Goal: Obtain resource: Download file/media

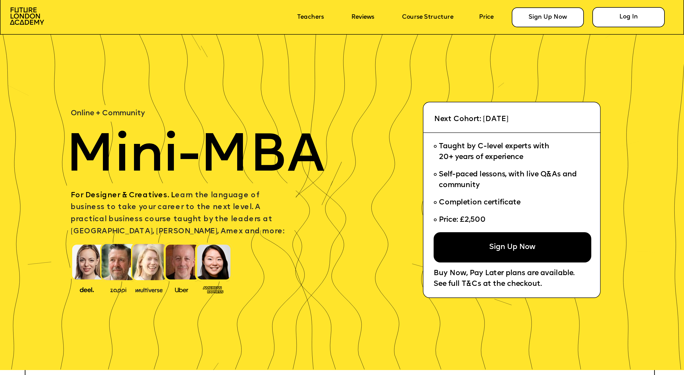
scroll to position [11, 0]
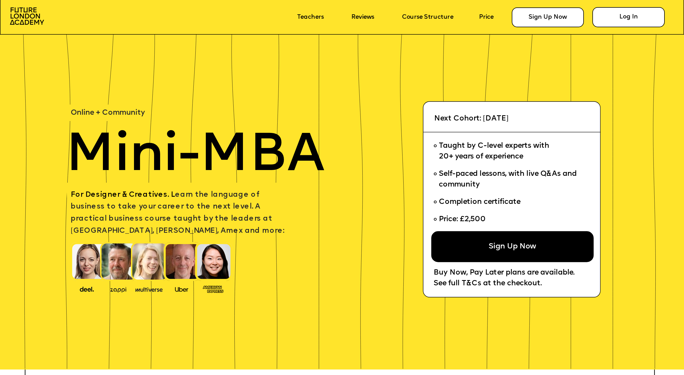
click at [479, 203] on span "Completion certificate" at bounding box center [479, 201] width 81 height 7
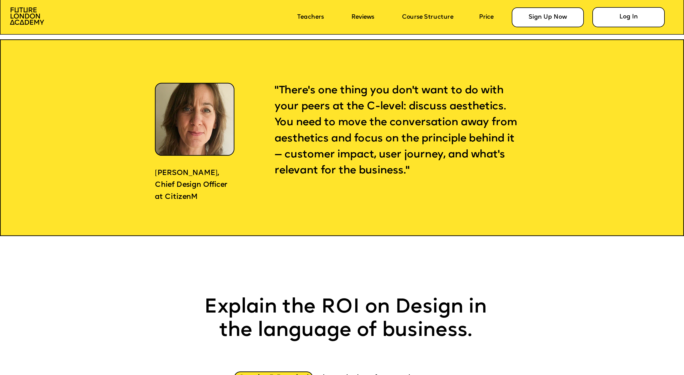
scroll to position [740, 0]
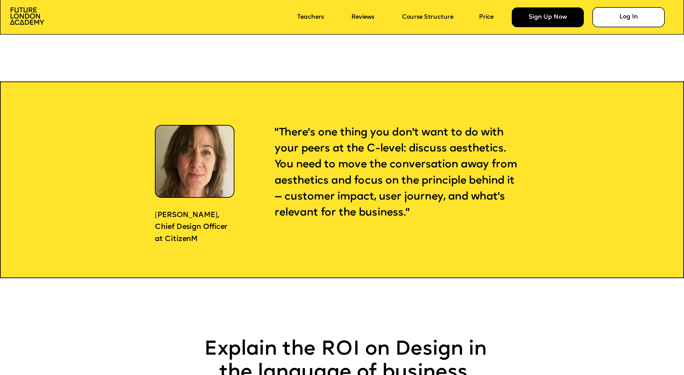
click at [539, 18] on div "Sign Up Now" at bounding box center [547, 17] width 72 height 20
click at [439, 18] on link "Course Structure" at bounding box center [427, 17] width 51 height 7
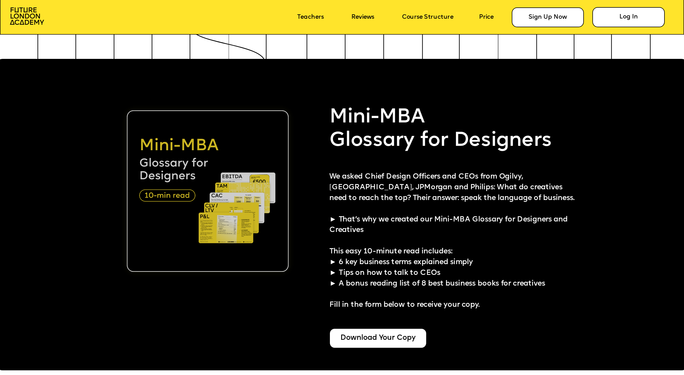
scroll to position [1712, 0]
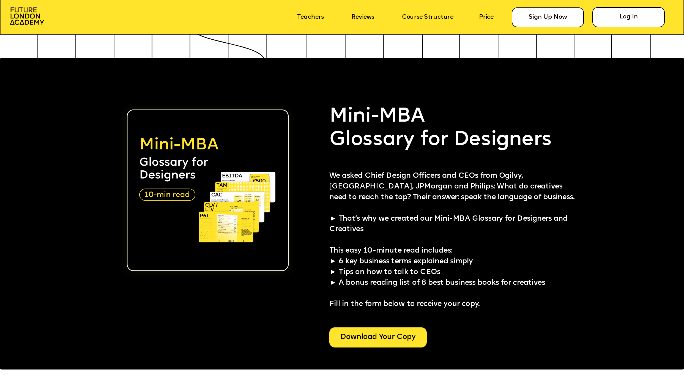
click at [389, 338] on div "Download Your Copy" at bounding box center [377, 337] width 97 height 20
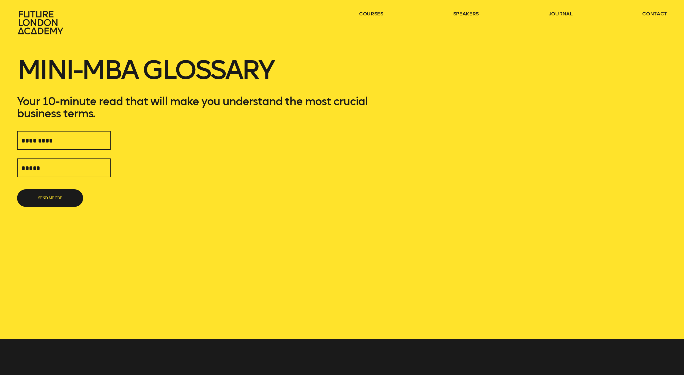
scroll to position [4, 0]
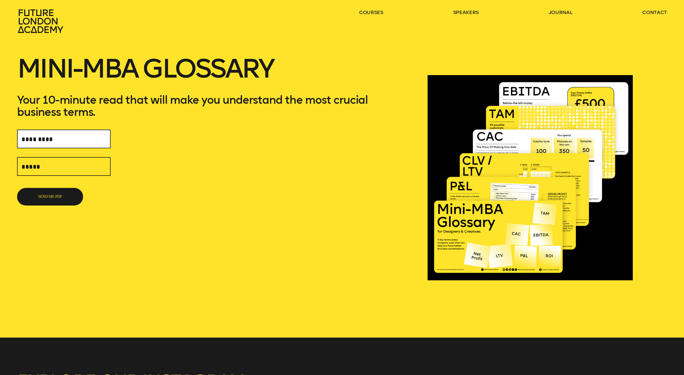
click at [56, 140] on input "text" at bounding box center [63, 139] width 93 height 19
type input "**********"
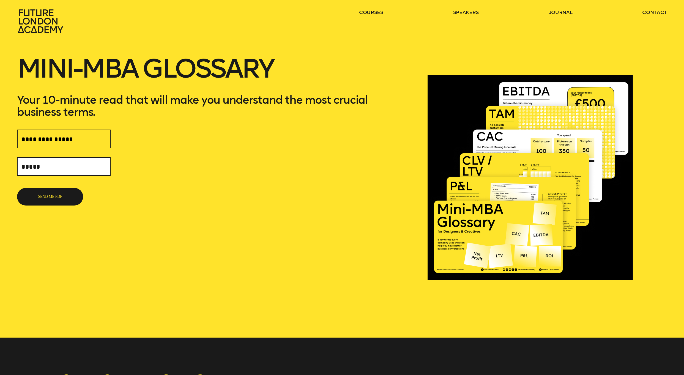
type input "*"
type input "**********"
click at [54, 194] on button "SEND ME PDF" at bounding box center [50, 197] width 66 height 18
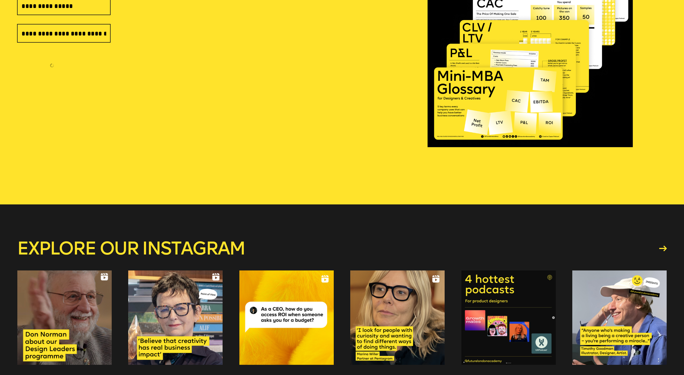
scroll to position [298, 0]
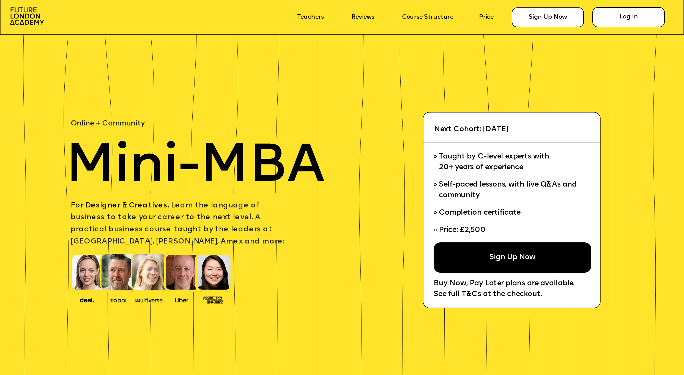
scroll to position [1712, 0]
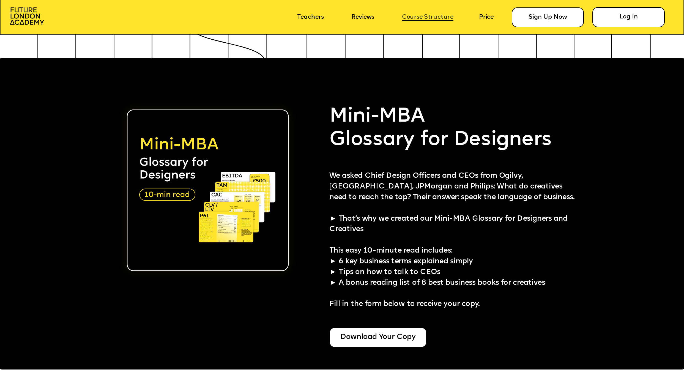
click at [429, 18] on link "Course Structure" at bounding box center [427, 17] width 51 height 7
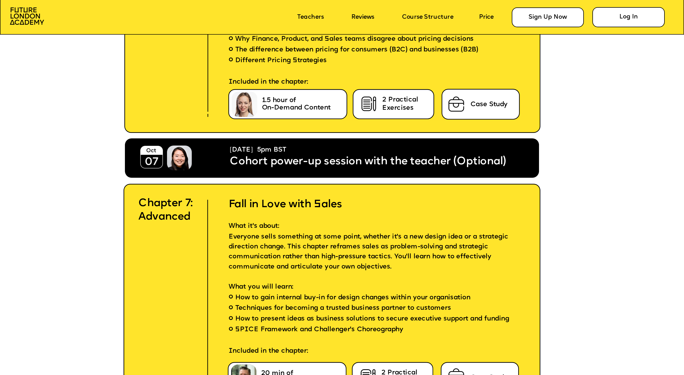
scroll to position [3554, 0]
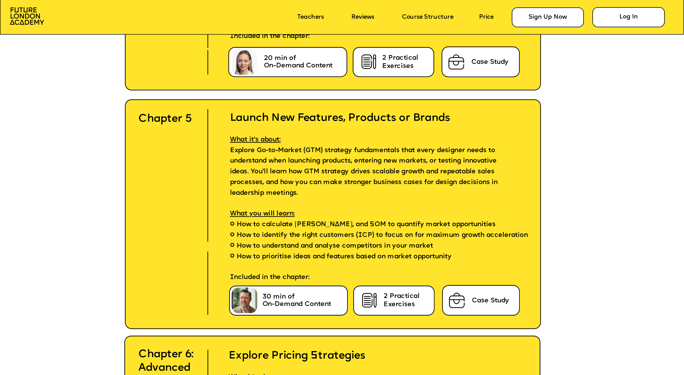
scroll to position [3049, 0]
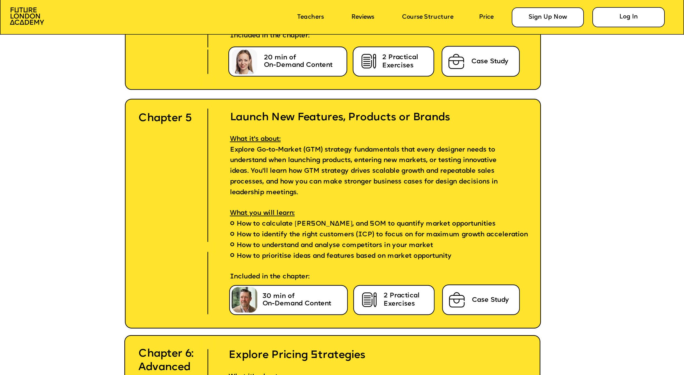
click at [303, 223] on span "How to calculate [PERSON_NAME], and SOM to quantify market opportunities" at bounding box center [365, 224] width 259 height 11
drag, startPoint x: 360, startPoint y: 223, endPoint x: 293, endPoint y: 221, distance: 66.3
click at [293, 221] on span "How to calculate [PERSON_NAME], and SOM to quantify market opportunities" at bounding box center [365, 224] width 259 height 11
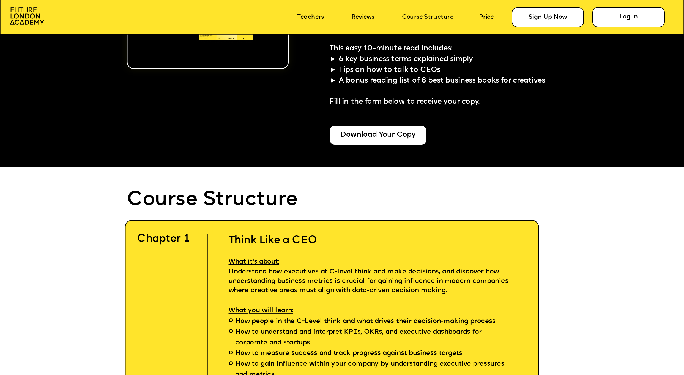
scroll to position [1783, 0]
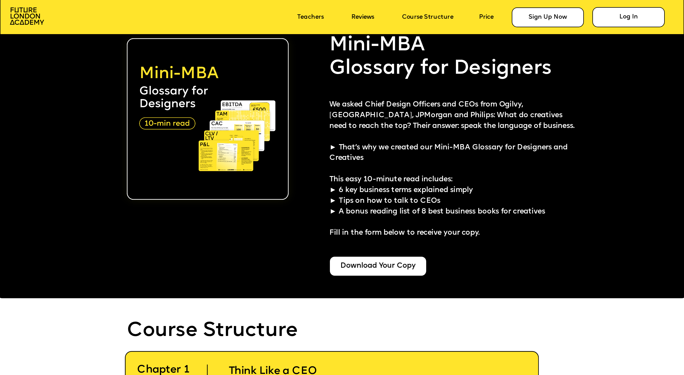
click at [358, 225] on p "This easy 10-minute read includes: ► 6 key business terms explained simply ► Ti…" at bounding box center [454, 201] width 251 height 75
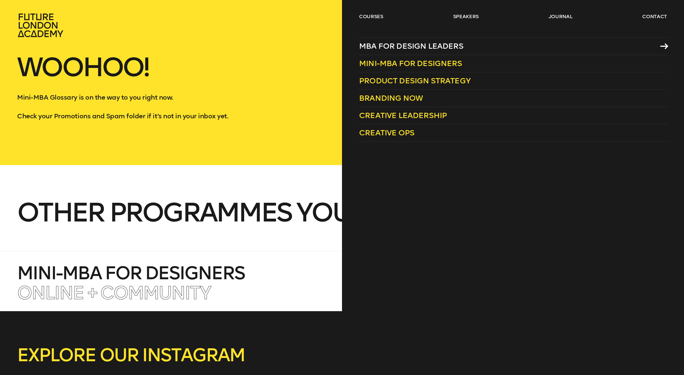
click at [375, 47] on span "MBA for Design Leaders" at bounding box center [411, 46] width 104 height 9
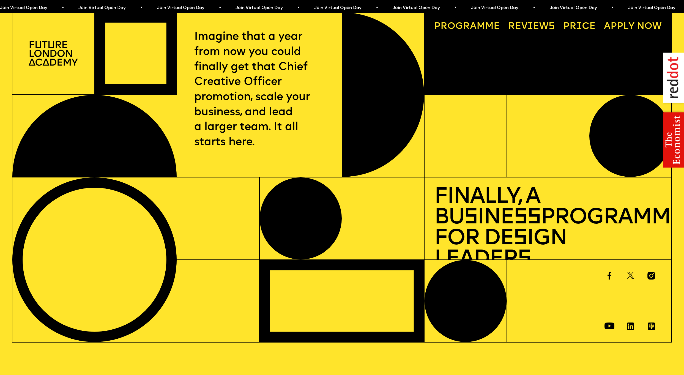
click at [460, 26] on link "Progr a mme" at bounding box center [466, 26] width 75 height 19
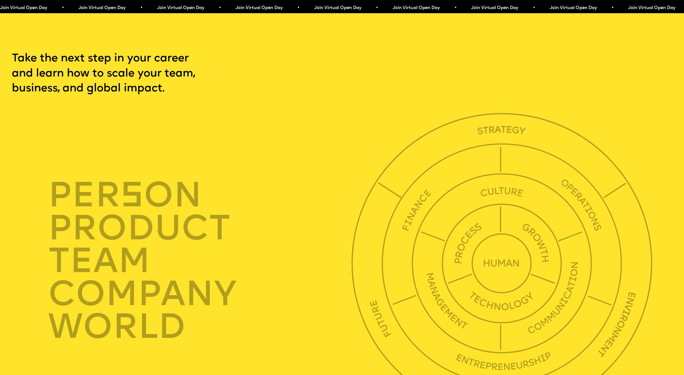
scroll to position [2337, 0]
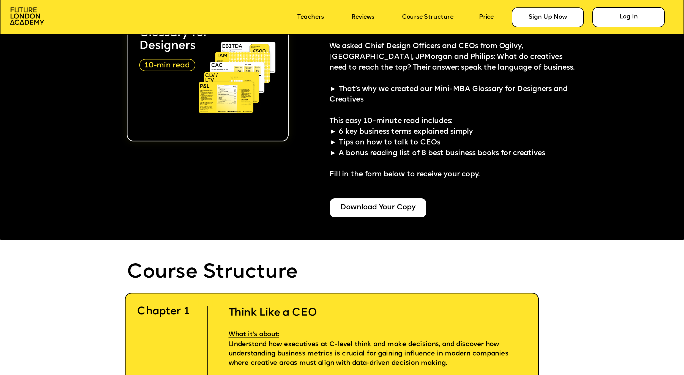
scroll to position [1831, 0]
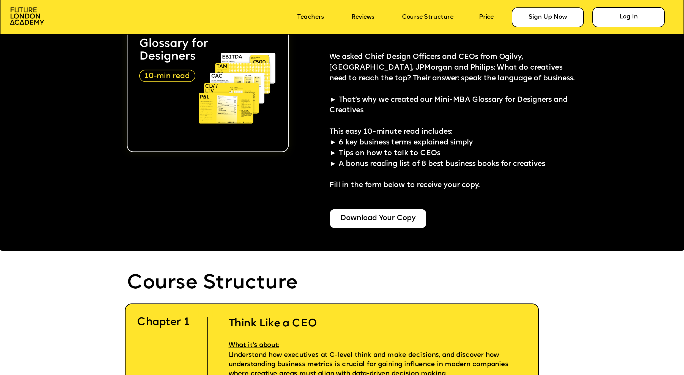
click at [304, 244] on div at bounding box center [342, 94] width 692 height 311
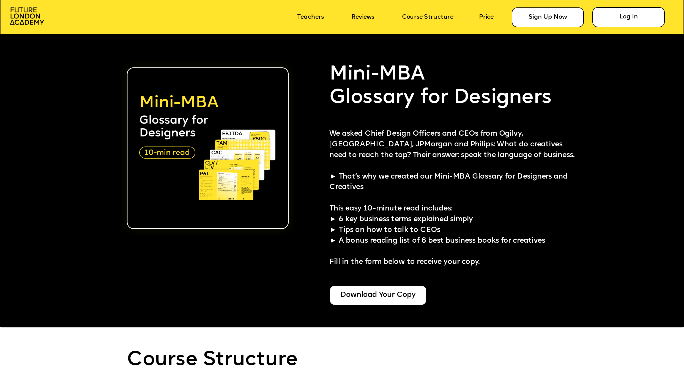
scroll to position [1749, 0]
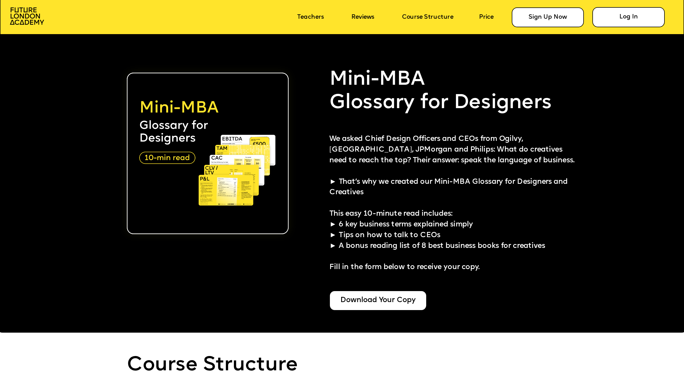
click at [451, 173] on p "We asked Chief Design Officers and CEOs from Ogilvy, [GEOGRAPHIC_DATA], JPMorga…" at bounding box center [454, 166] width 251 height 64
